Goal: Navigation & Orientation: Find specific page/section

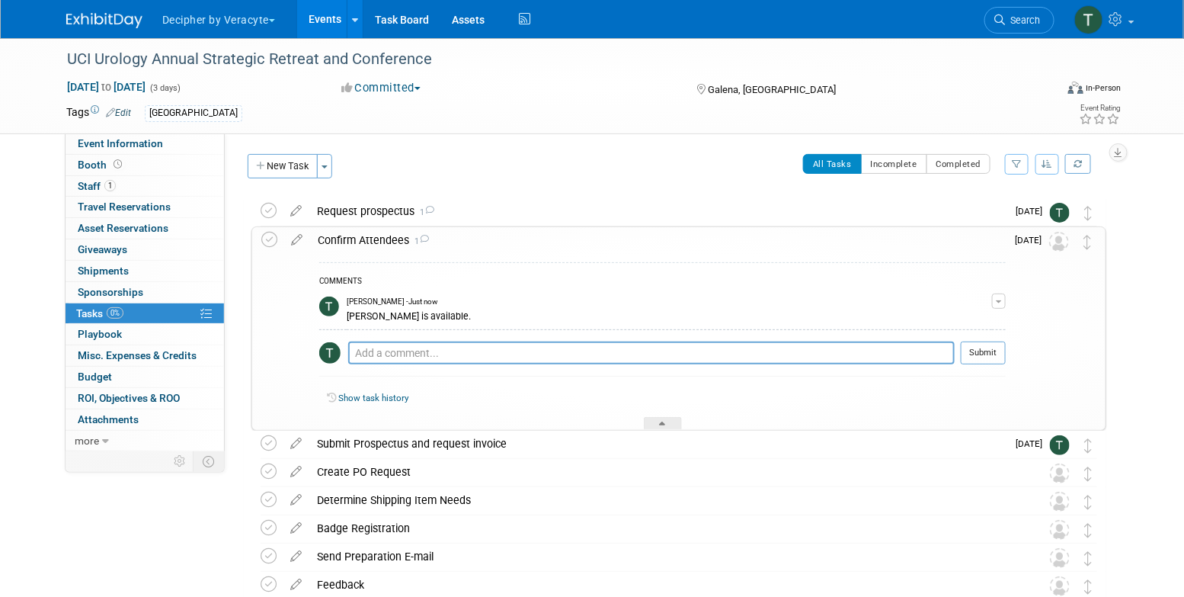
click at [331, 29] on link "Events" at bounding box center [325, 19] width 56 height 38
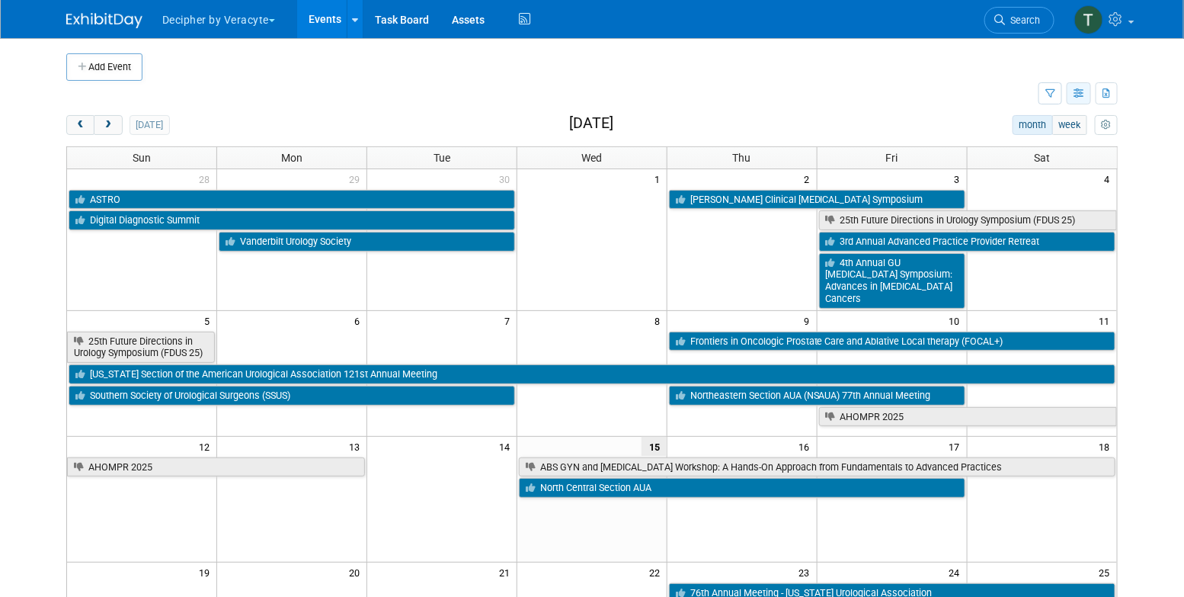
click at [1071, 100] on button "button" at bounding box center [1079, 93] width 24 height 22
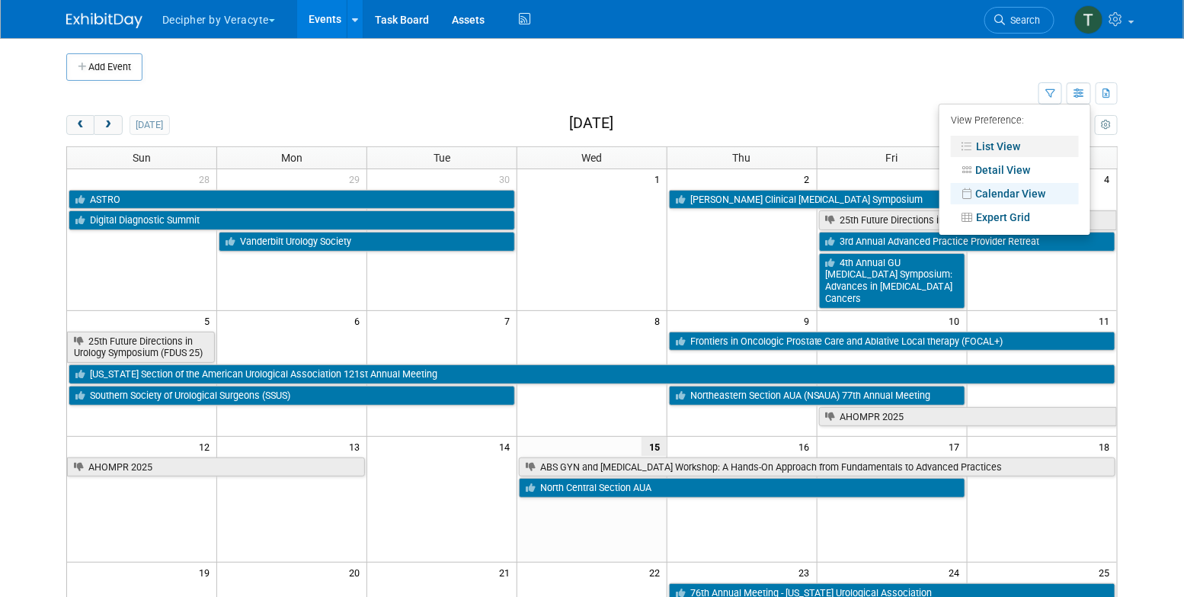
click at [1041, 150] on link "List View" at bounding box center [1015, 146] width 128 height 21
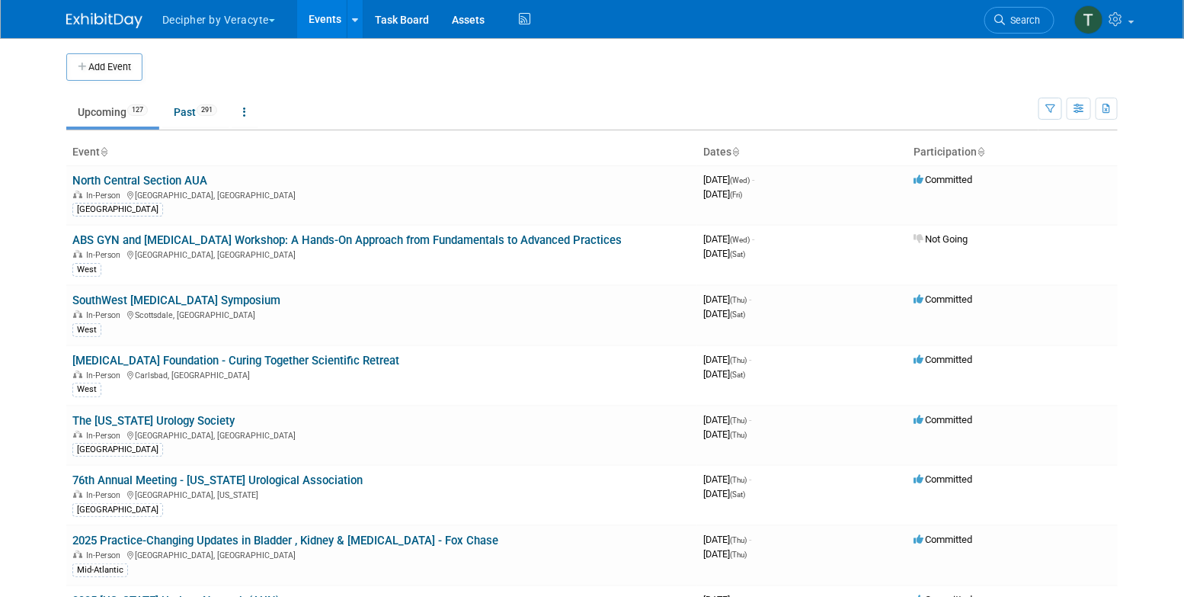
click at [848, 121] on ul "Upcoming 127 Past 291 All Events 418 Past and Upcoming Grouped Annually Events …" at bounding box center [552, 113] width 972 height 34
click at [229, 417] on link "The [US_STATE] Urology Society" at bounding box center [153, 421] width 162 height 14
